Goal: Check status: Check status

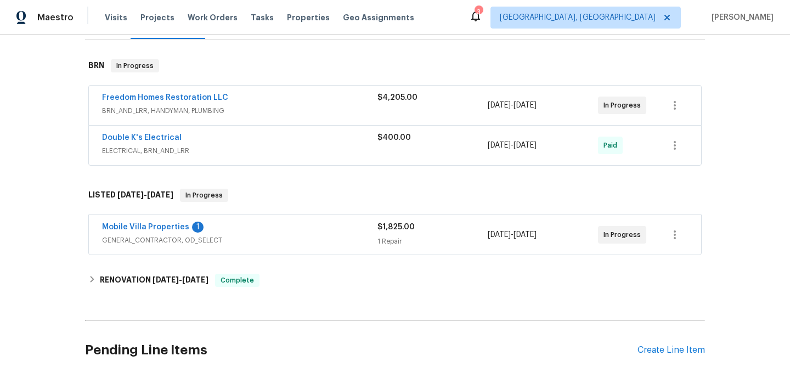
scroll to position [172, 0]
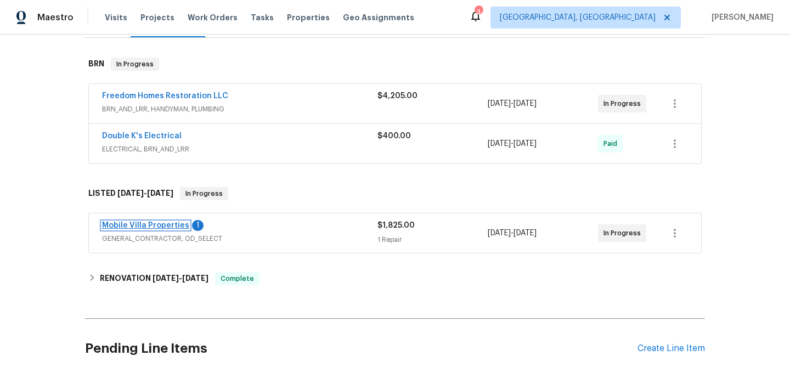
click at [138, 222] on link "Mobile Villa Properties" at bounding box center [145, 226] width 87 height 8
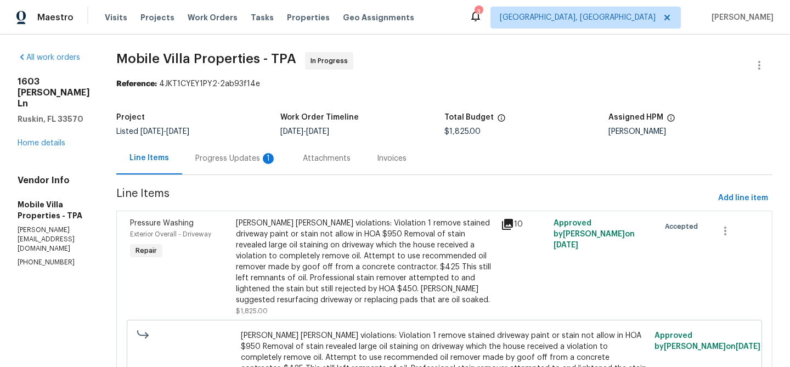
click at [215, 152] on div "Progress Updates 1" at bounding box center [236, 158] width 108 height 32
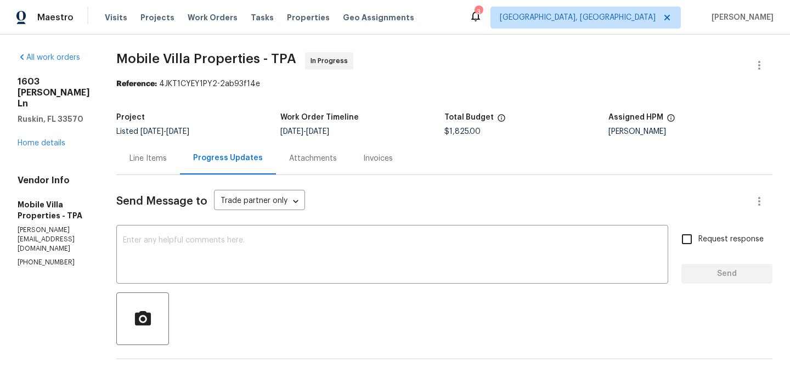
click at [41, 163] on div "All work orders [STREET_ADDRESS][PERSON_NAME][PERSON_NAME] Home details Vendor …" at bounding box center [54, 160] width 72 height 216
click at [38, 160] on div "All work orders [STREET_ADDRESS][PERSON_NAME][PERSON_NAME] Home details Vendor …" at bounding box center [54, 160] width 72 height 216
click at [42, 147] on link "Home details" at bounding box center [42, 143] width 48 height 8
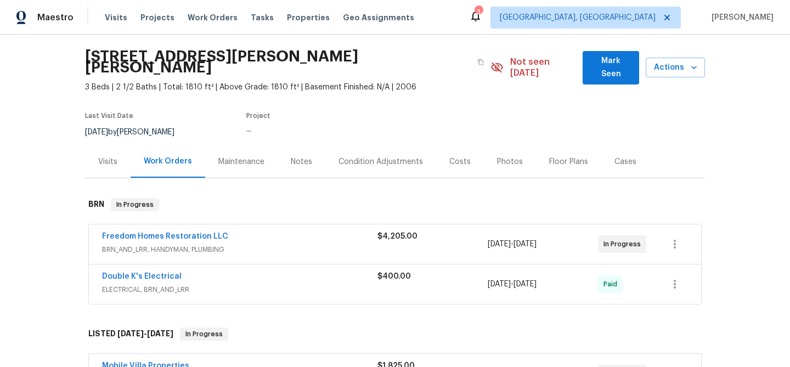
scroll to position [53, 0]
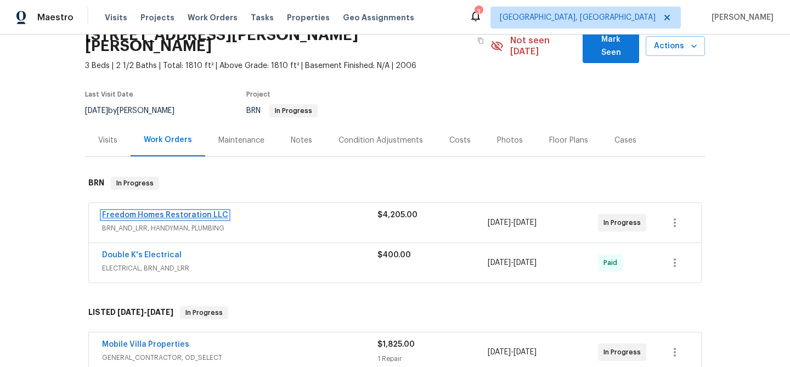
click at [147, 211] on link "Freedom Homes Restoration LLC" at bounding box center [165, 215] width 126 height 8
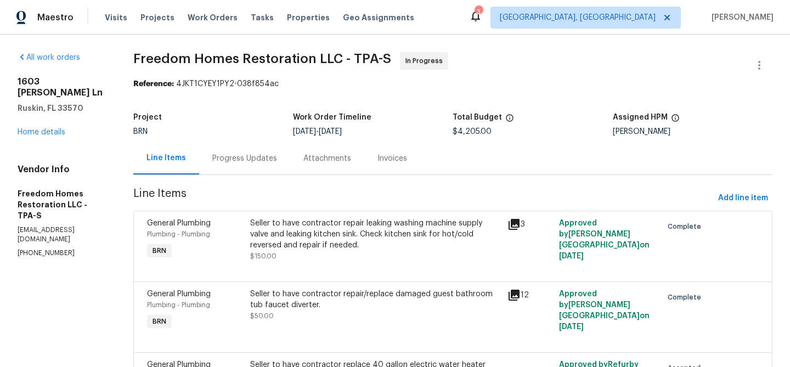
click at [240, 162] on div "Progress Updates" at bounding box center [244, 158] width 65 height 11
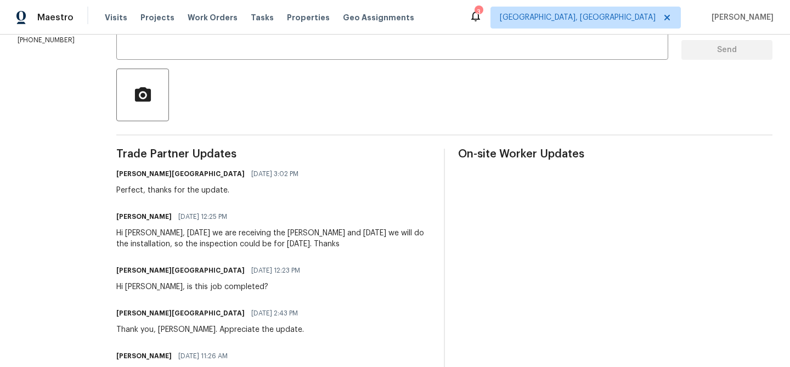
scroll to position [267, 0]
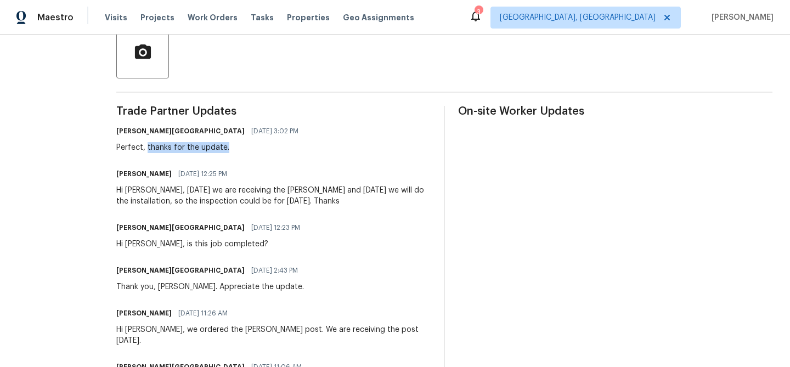
drag, startPoint x: 161, startPoint y: 150, endPoint x: 301, endPoint y: 150, distance: 139.9
click at [301, 150] on div "[PERSON_NAME] [GEOGRAPHIC_DATA] [DATE] 3:02 PM Perfect, thanks for the update." at bounding box center [273, 138] width 314 height 30
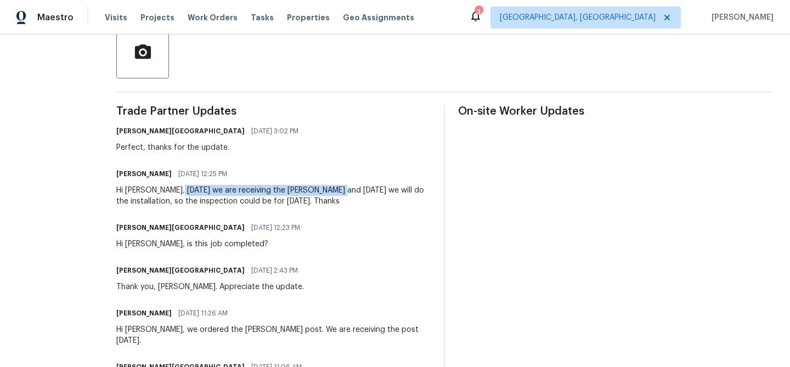
drag, startPoint x: 189, startPoint y: 190, endPoint x: 351, endPoint y: 187, distance: 161.4
click at [351, 187] on div "Hi [PERSON_NAME], [DATE] we are receiving the [PERSON_NAME] and [DATE] we will …" at bounding box center [273, 196] width 314 height 22
click at [420, 192] on div "Hi [PERSON_NAME], [DATE] we are receiving the [PERSON_NAME] and [DATE] we will …" at bounding box center [273, 196] width 314 height 22
